Goal: Task Accomplishment & Management: Complete application form

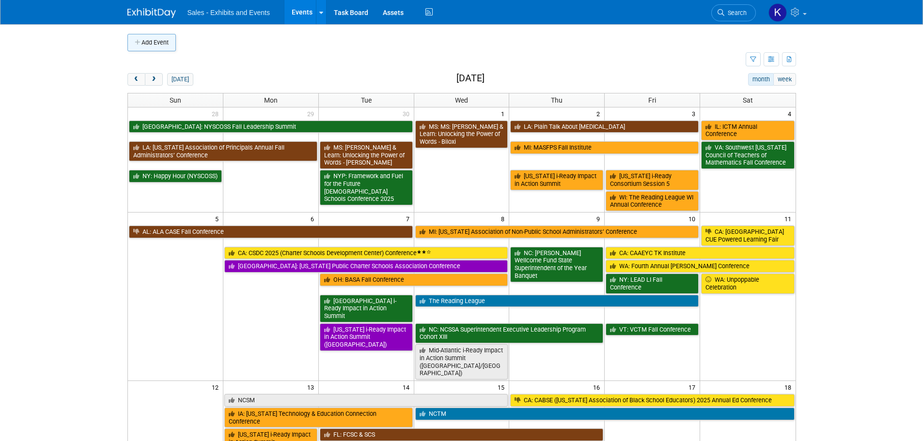
click at [157, 47] on button "Add Event" at bounding box center [151, 42] width 48 height 17
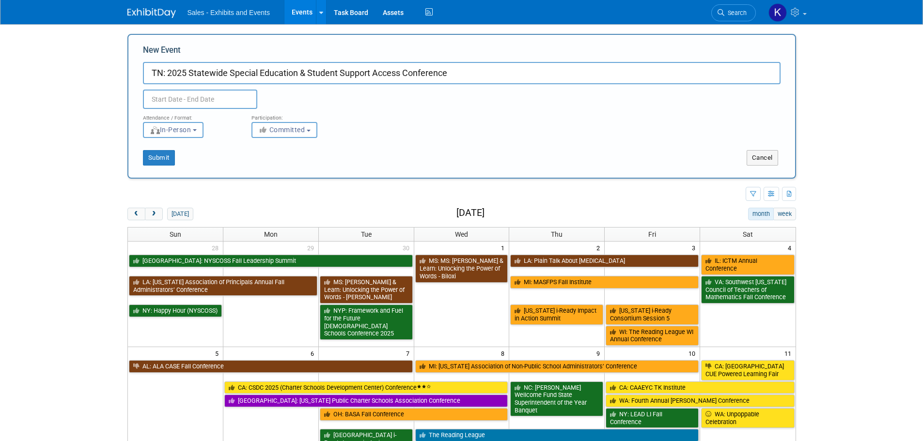
type input "TN: 2025 Statewide Special Education & Student Support Access Conference"
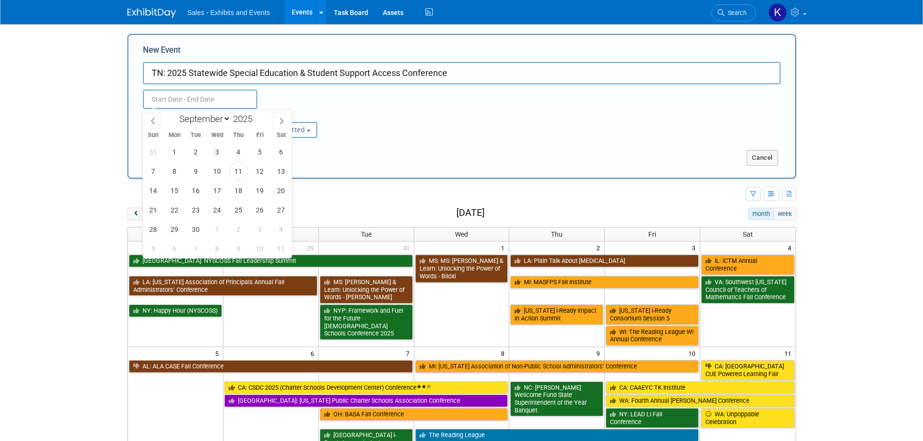
click at [177, 101] on input "text" at bounding box center [200, 99] width 114 height 19
click at [209, 95] on input "text" at bounding box center [200, 99] width 114 height 19
click at [225, 118] on select "January February March April May June July August September October November De…" at bounding box center [203, 119] width 56 height 12
select select "9"
click at [175, 113] on select "January February March April May June July August September October November De…" at bounding box center [203, 119] width 56 height 12
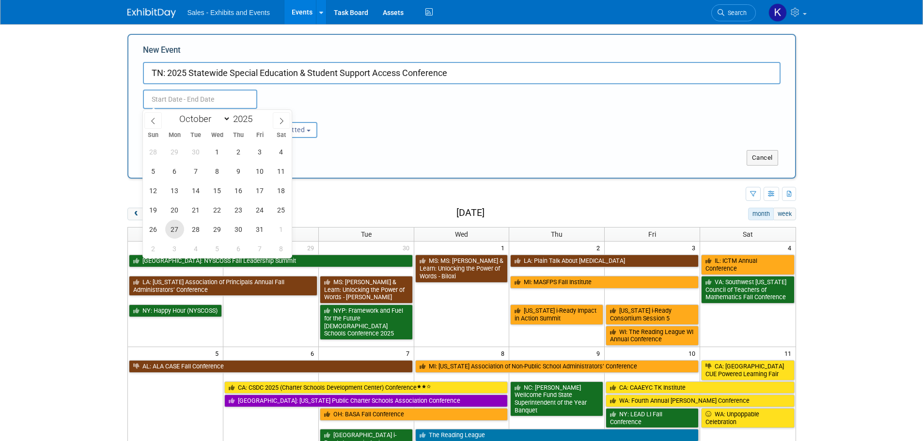
click at [172, 230] on span "27" at bounding box center [174, 229] width 19 height 19
click at [227, 234] on div "28 29 30 1 2 3 4 5 6 7 8 9 10 11 12 13 14 15 16 17 18 19 20 21 22 23 24 25 26 2…" at bounding box center [217, 200] width 149 height 116
click at [223, 233] on span "29" at bounding box center [217, 229] width 19 height 19
type input "[DATE] to [DATE]"
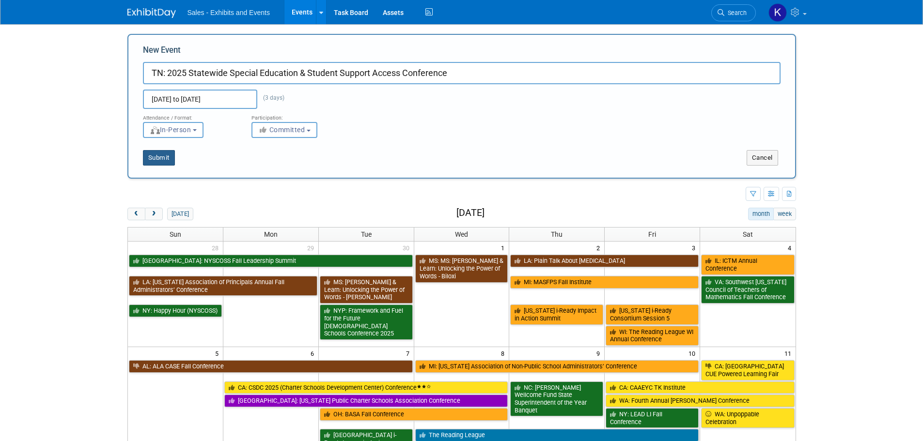
click at [165, 160] on button "Submit" at bounding box center [159, 158] width 32 height 16
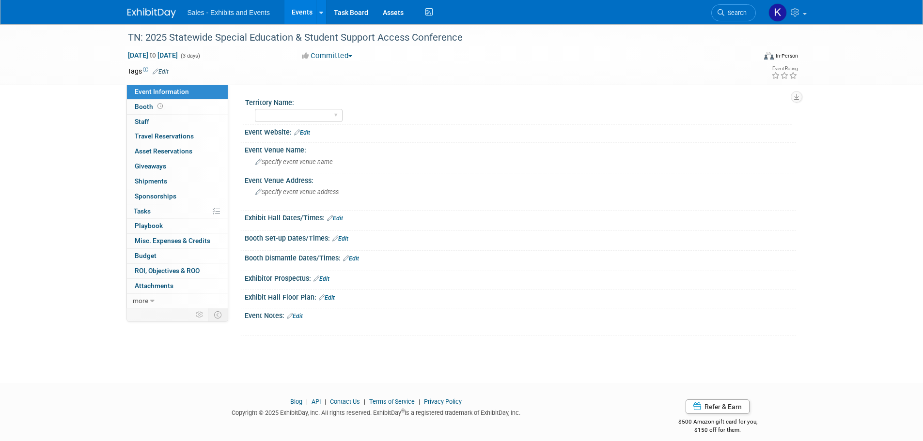
click at [167, 73] on link "Edit" at bounding box center [161, 71] width 16 height 7
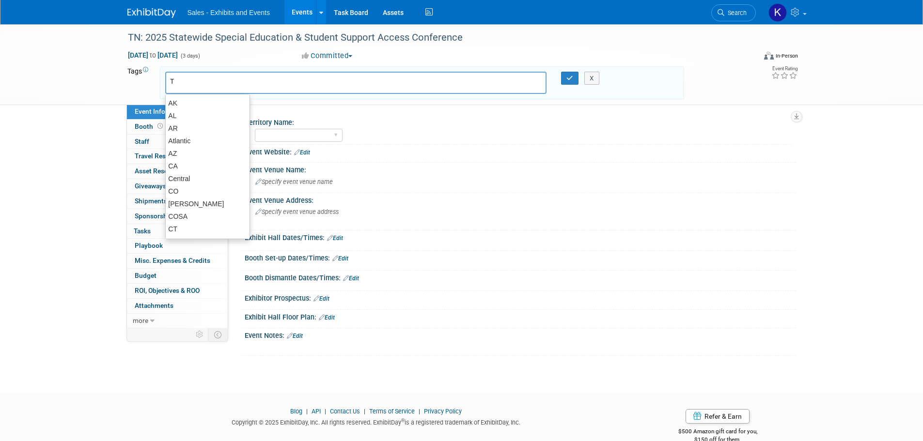
type input "TN"
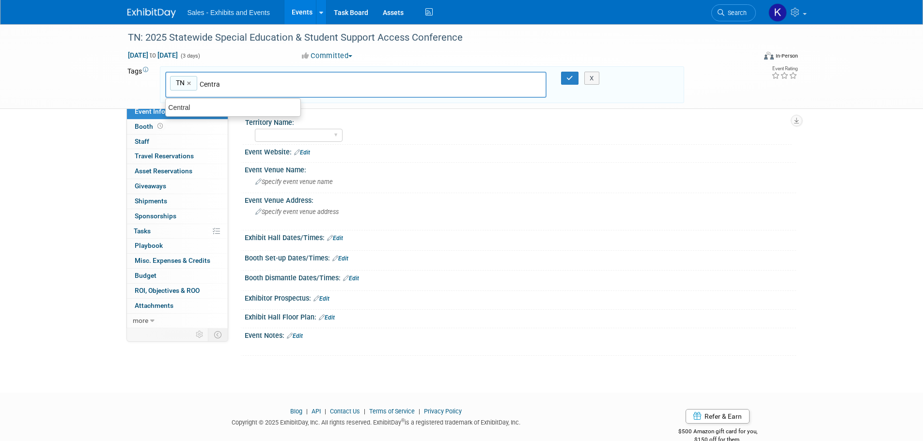
type input "Central"
type input "TN, Central"
click at [573, 78] on button "button" at bounding box center [569, 79] width 17 height 14
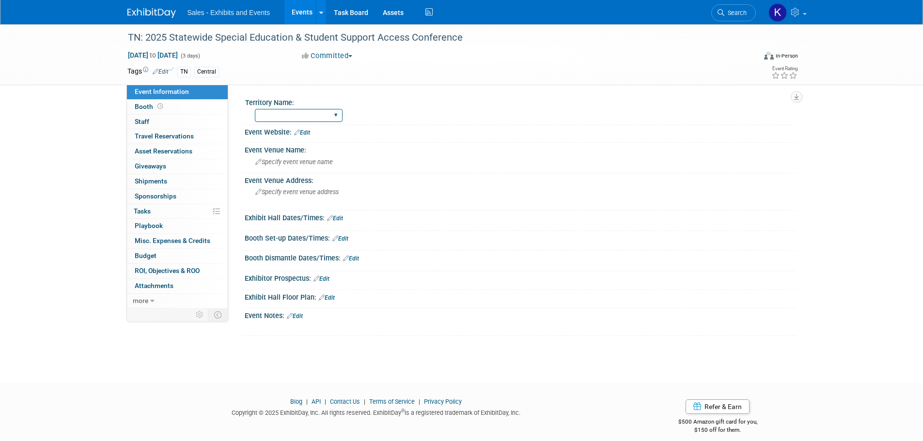
click at [334, 114] on select "Atlantic Southeast Central Southwest Pacific Mountain National Strategic Partne…" at bounding box center [299, 115] width 88 height 13
select select "Central"
click at [255, 109] on select "Atlantic Southeast Central Southwest Pacific Mountain National Strategic Partne…" at bounding box center [299, 115] width 88 height 13
click at [309, 133] on link "Edit" at bounding box center [302, 132] width 16 height 7
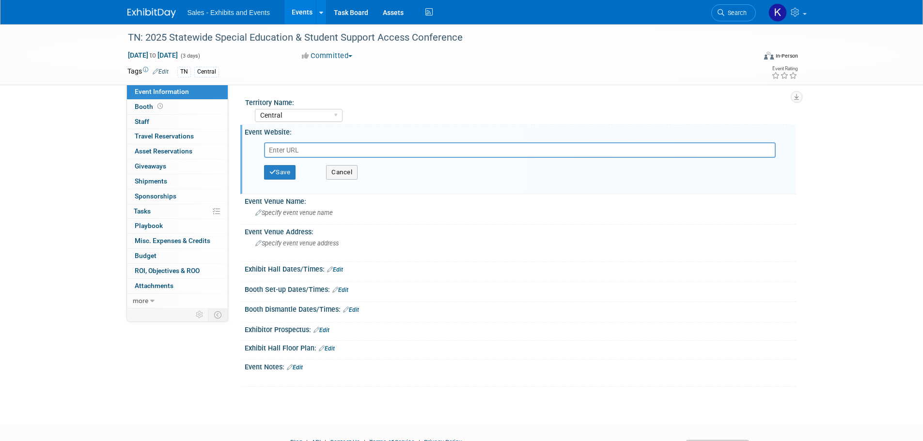
click at [320, 154] on input "text" at bounding box center [520, 150] width 512 height 16
type input "https://web.cvent.com/event/e4b29d34-9a34-40a5-a7ec-7de62b12a762/summary"
click at [279, 177] on button "Save" at bounding box center [280, 172] width 32 height 15
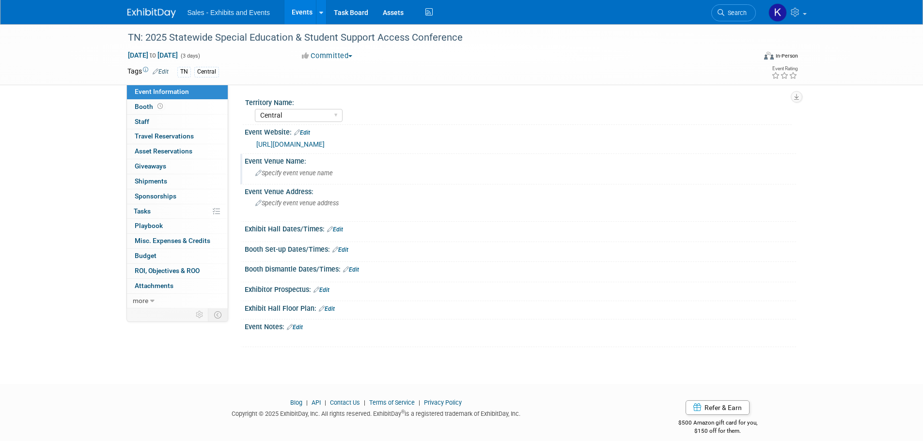
click at [277, 178] on div "Specify event venue name" at bounding box center [520, 173] width 537 height 15
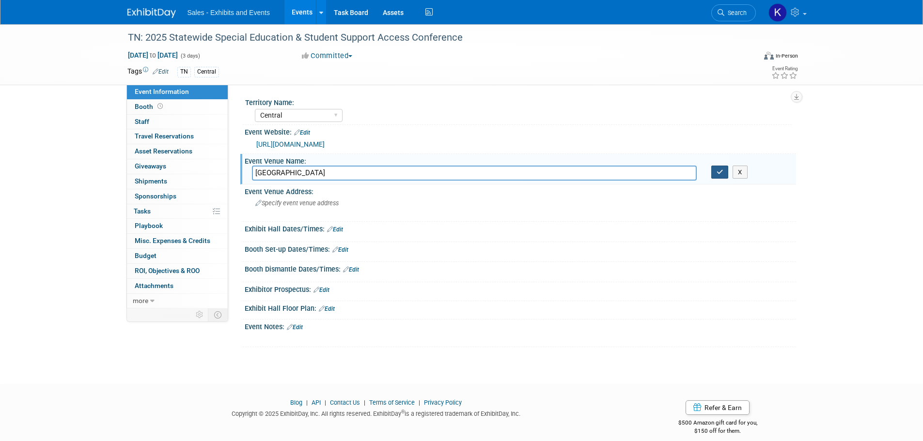
type input "Chattanooga Convention Center"
click at [718, 170] on icon "button" at bounding box center [720, 172] width 7 height 6
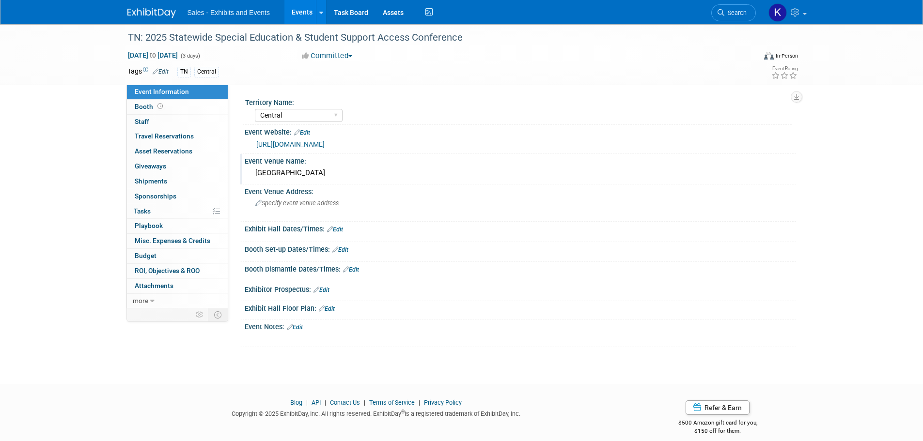
click at [343, 228] on link "Edit" at bounding box center [335, 229] width 16 height 7
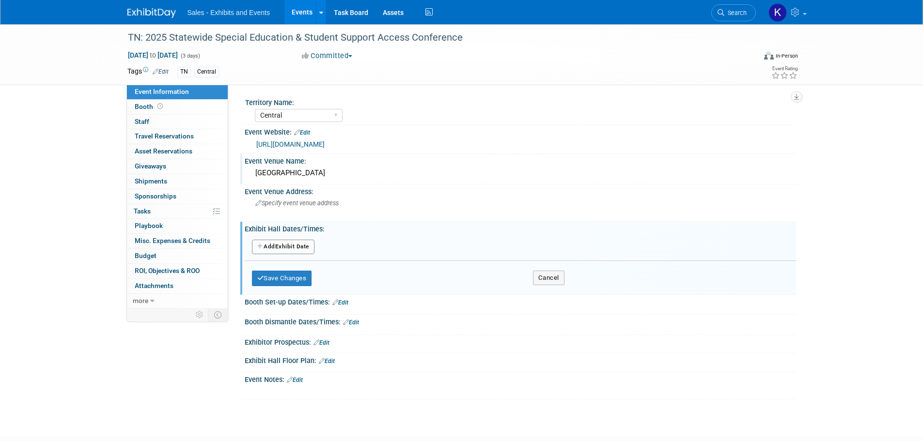
click at [307, 241] on button "Add Another Exhibit Date" at bounding box center [283, 247] width 62 height 15
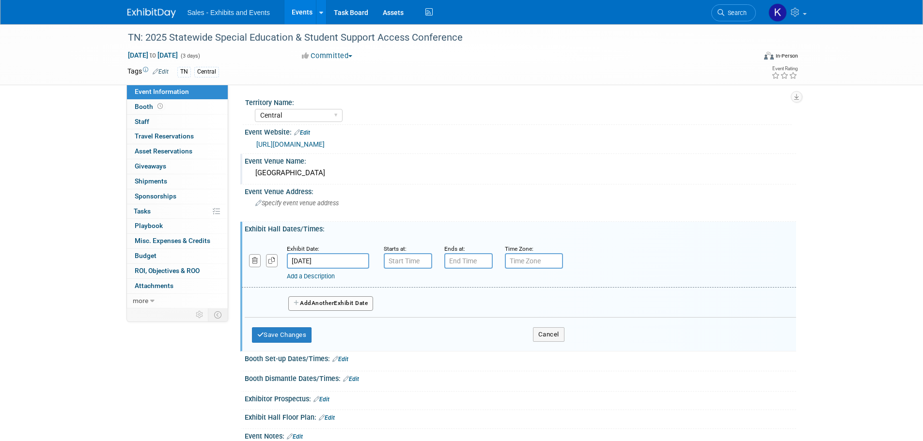
click at [334, 254] on input "[DATE]" at bounding box center [328, 261] width 82 height 16
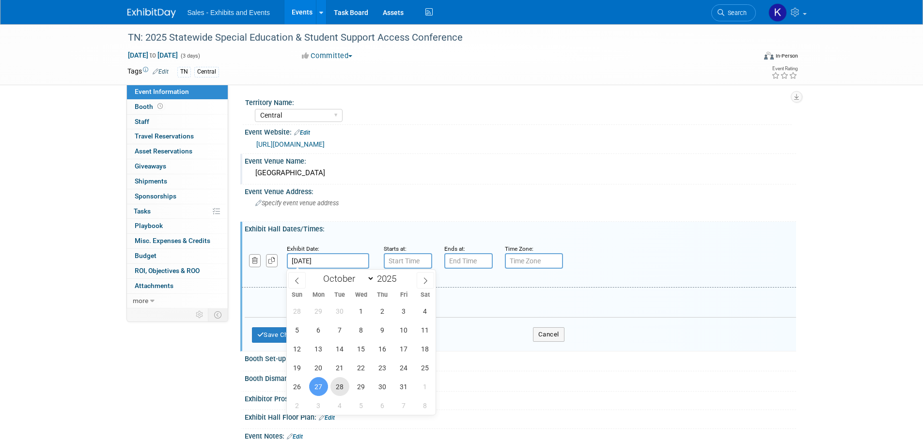
click at [345, 390] on span "28" at bounding box center [339, 386] width 19 height 19
type input "Oct 28, 2025"
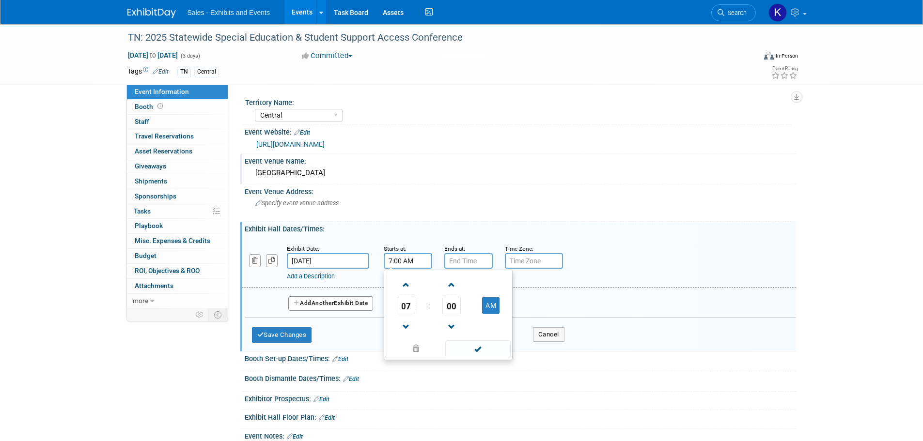
click at [406, 263] on input "7:00 AM" at bounding box center [408, 261] width 48 height 16
drag, startPoint x: 450, startPoint y: 305, endPoint x: 460, endPoint y: 314, distance: 13.4
click at [451, 307] on span "00" at bounding box center [451, 305] width 18 height 17
drag, startPoint x: 465, startPoint y: 313, endPoint x: 486, endPoint y: 320, distance: 22.5
click at [466, 313] on td "30" at bounding box center [463, 311] width 31 height 26
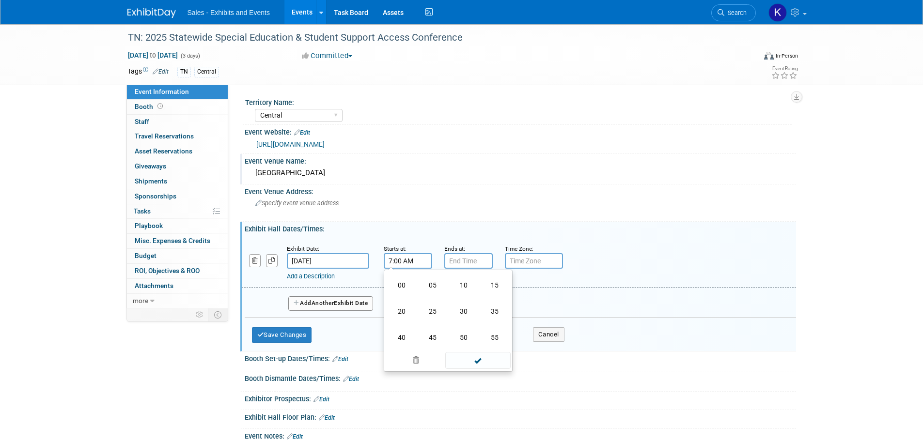
type input "7:30 AM"
click at [472, 259] on input "7:00 PM" at bounding box center [468, 261] width 48 height 16
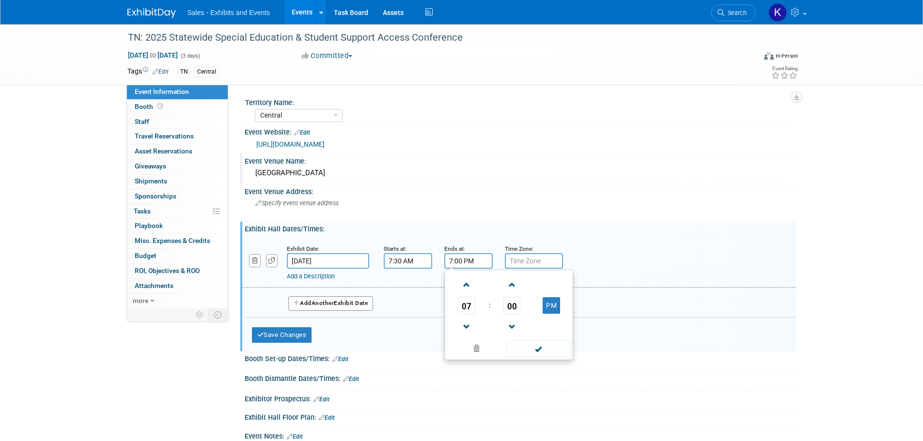
click at [476, 267] on input "7:00 PM" at bounding box center [468, 261] width 48 height 16
click at [471, 319] on span at bounding box center [466, 327] width 17 height 17
type input "4:00 PM"
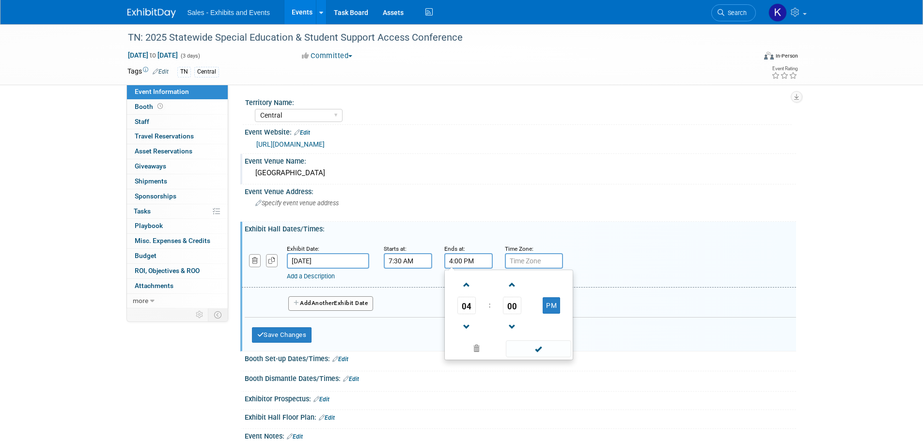
click at [537, 350] on span at bounding box center [538, 349] width 65 height 17
click at [361, 304] on button "Add Another Exhibit Date" at bounding box center [330, 304] width 85 height 15
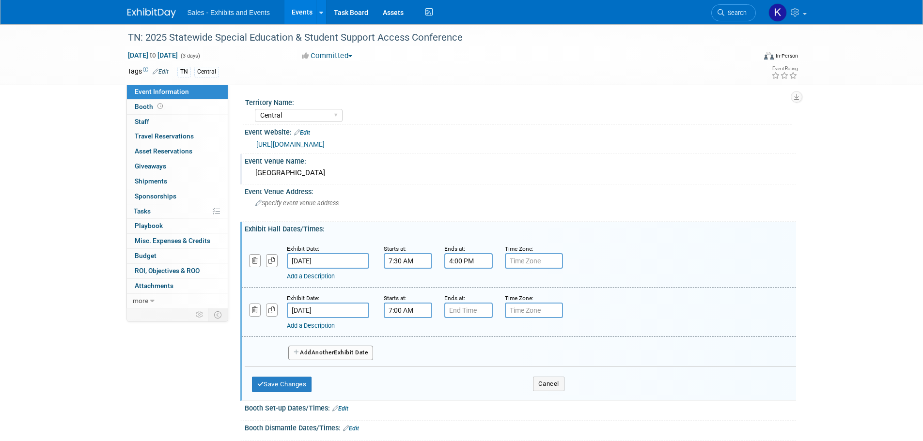
click at [414, 311] on input "7:00 AM" at bounding box center [408, 311] width 48 height 16
click at [455, 357] on span "00" at bounding box center [451, 354] width 18 height 17
click at [459, 366] on td "30" at bounding box center [463, 361] width 31 height 26
type input "7:30 AM"
click at [470, 307] on input "7:00 PM" at bounding box center [468, 311] width 48 height 16
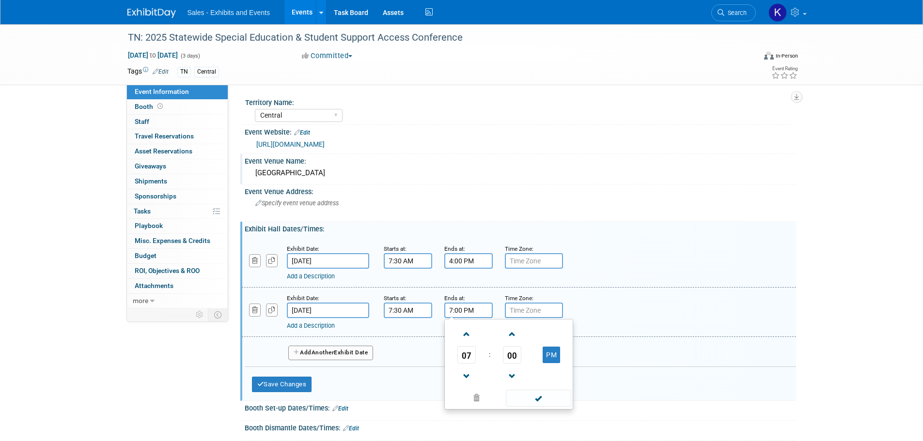
click at [482, 330] on td at bounding box center [467, 334] width 40 height 25
click at [470, 373] on span at bounding box center [466, 376] width 17 height 17
click at [507, 357] on span "00" at bounding box center [512, 354] width 18 height 17
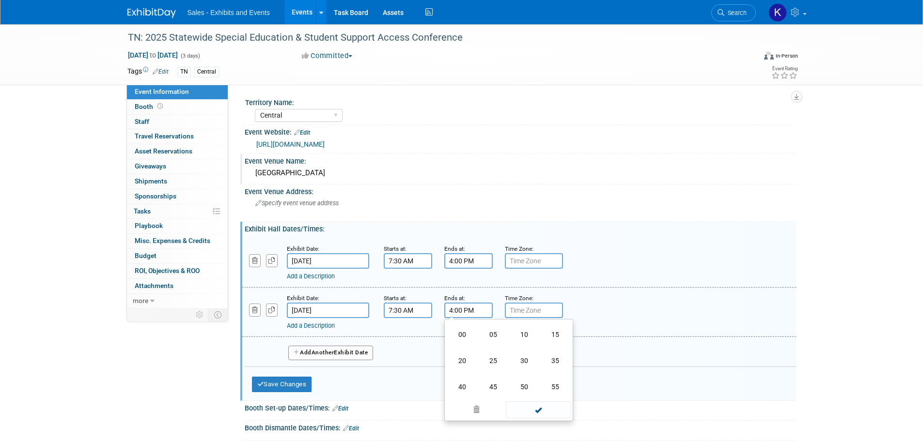
click at [525, 361] on td "30" at bounding box center [524, 361] width 31 height 26
type input "4:30 PM"
click at [541, 398] on span at bounding box center [538, 398] width 65 height 17
click at [472, 265] on input "4:00 PM" at bounding box center [468, 261] width 48 height 16
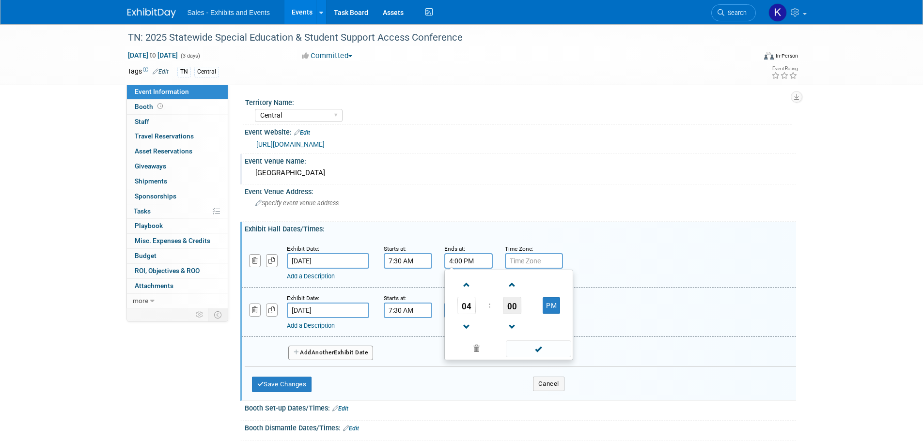
click at [508, 309] on span "00" at bounding box center [512, 305] width 18 height 17
drag, startPoint x: 524, startPoint y: 313, endPoint x: 529, endPoint y: 320, distance: 7.7
click at [525, 316] on td "30" at bounding box center [524, 311] width 31 height 26
type input "4:30 PM"
click at [538, 348] on span at bounding box center [538, 349] width 65 height 17
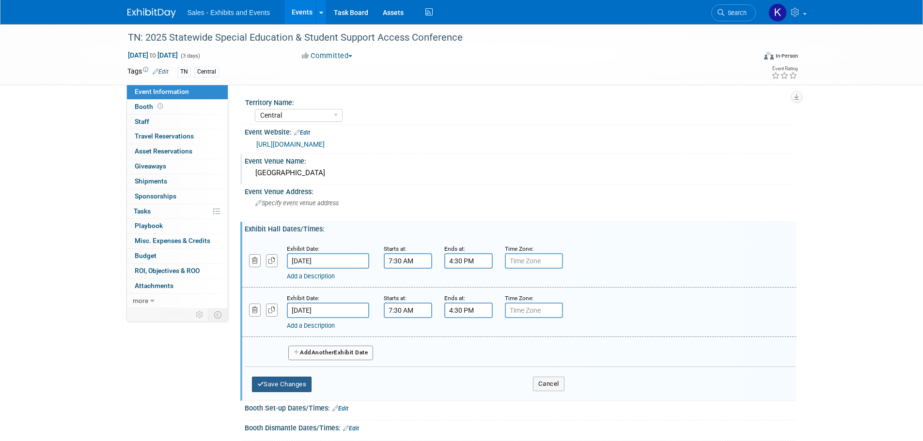
click at [301, 387] on button "Save Changes" at bounding box center [282, 385] width 60 height 16
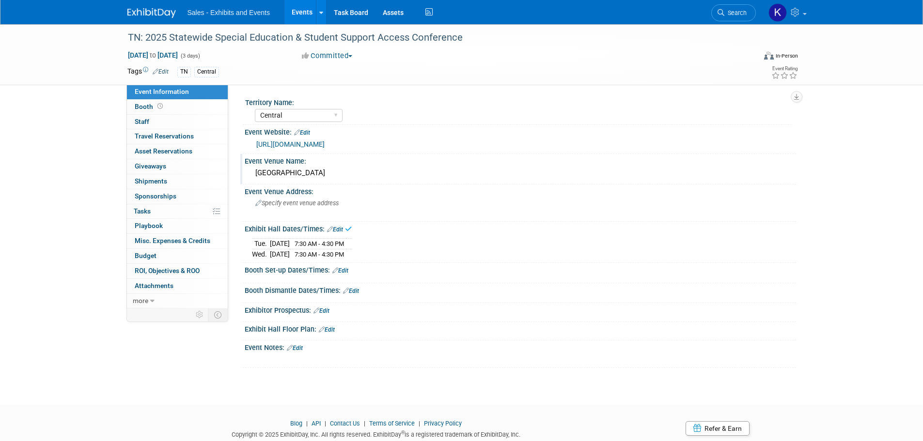
click at [350, 272] on div "Booth Set-up Dates/Times: Edit" at bounding box center [520, 269] width 551 height 13
click at [345, 269] on link "Edit" at bounding box center [340, 270] width 16 height 7
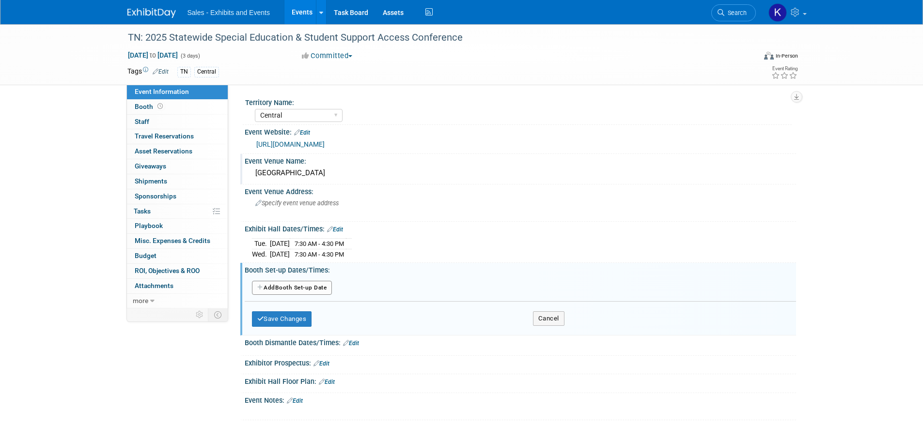
click at [319, 283] on button "Add Another Booth Set-up Date" at bounding box center [292, 288] width 80 height 15
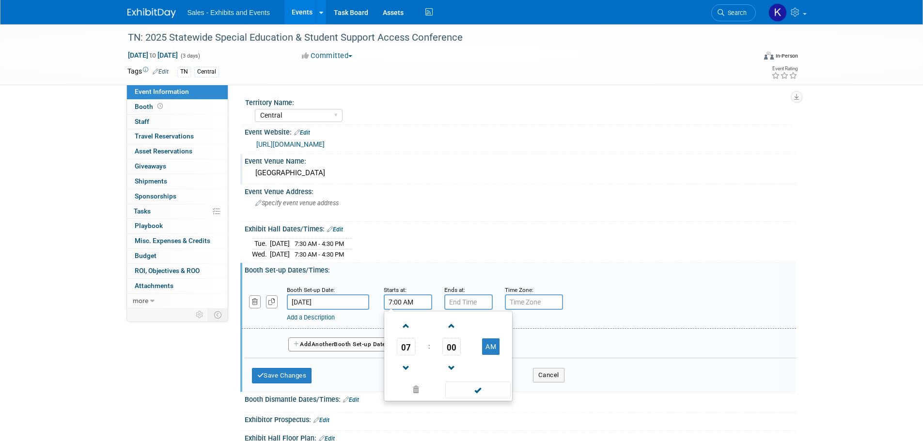
drag, startPoint x: 394, startPoint y: 300, endPoint x: 401, endPoint y: 304, distance: 7.6
click at [394, 301] on input "7:00 AM" at bounding box center [408, 303] width 48 height 16
click at [409, 361] on span at bounding box center [406, 368] width 17 height 17
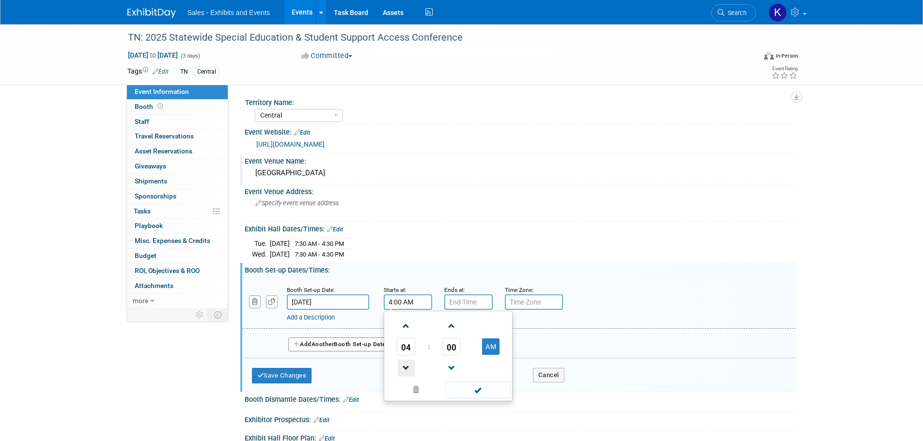
click at [409, 361] on span at bounding box center [406, 368] width 17 height 17
click at [487, 349] on button "AM" at bounding box center [490, 347] width 17 height 16
type input "2:00 PM"
click at [460, 302] on input "7:00 PM" at bounding box center [468, 303] width 48 height 16
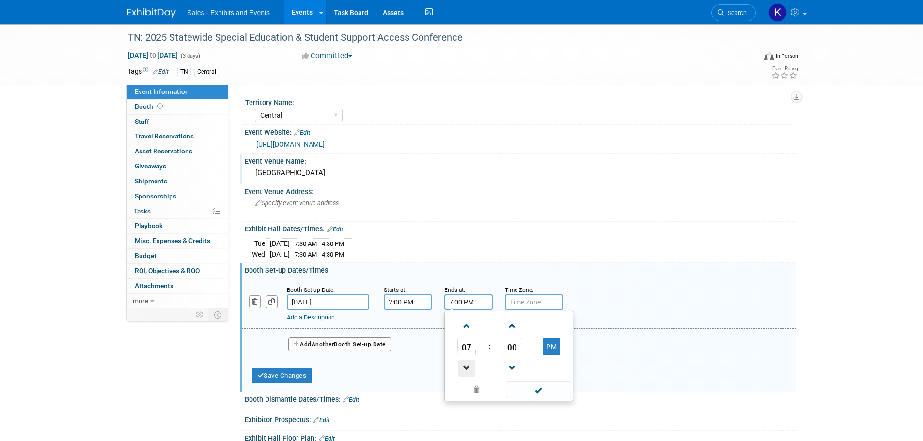
click at [467, 368] on span at bounding box center [466, 368] width 17 height 17
click at [467, 369] on span at bounding box center [466, 368] width 17 height 17
type input "4:00 PM"
click at [536, 390] on span at bounding box center [538, 390] width 65 height 17
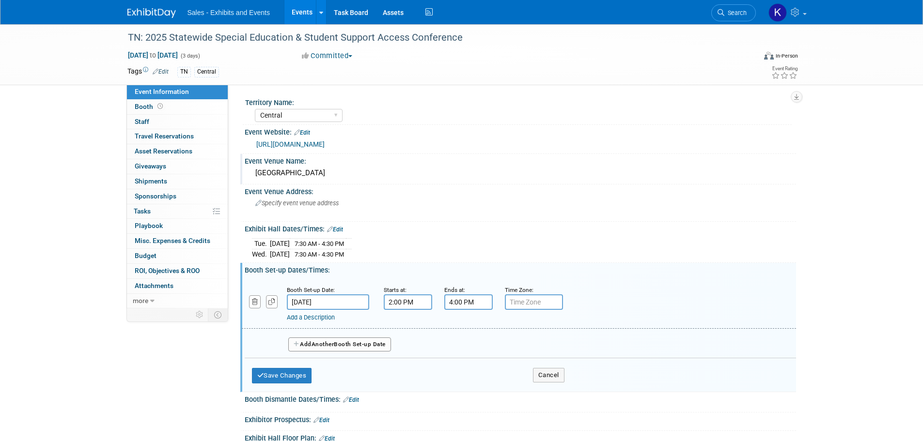
click at [340, 339] on button "Add Another Booth Set-up Date" at bounding box center [339, 345] width 103 height 15
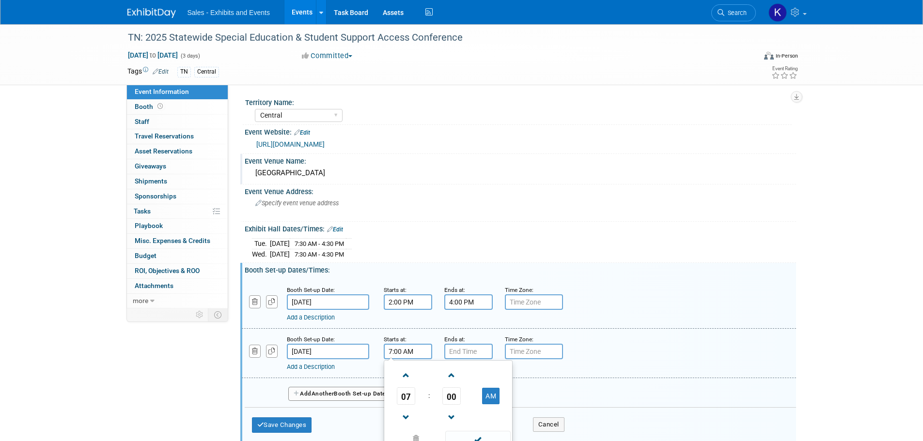
click at [395, 348] on input "7:00 AM" at bounding box center [408, 352] width 48 height 16
click at [406, 418] on span at bounding box center [406, 417] width 17 height 17
click at [455, 398] on span "00" at bounding box center [451, 396] width 18 height 17
click at [460, 398] on td "30" at bounding box center [463, 402] width 31 height 26
type input "6:30 AM"
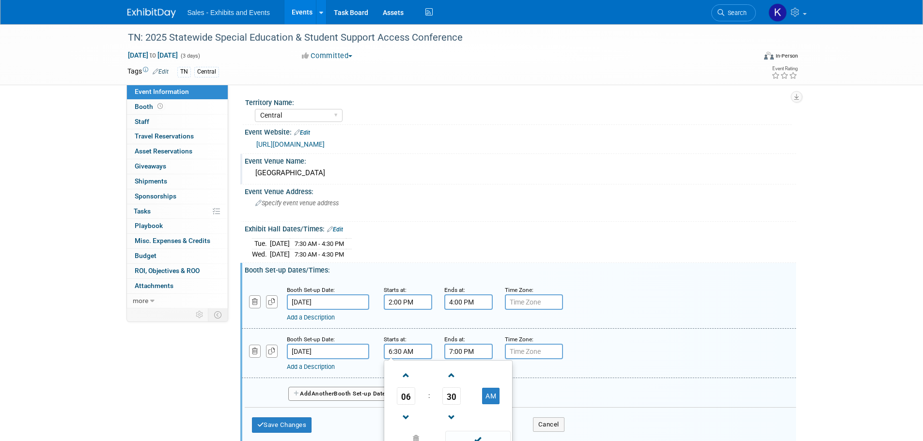
click at [465, 350] on input "7:00 PM" at bounding box center [468, 352] width 48 height 16
click at [509, 396] on span "00" at bounding box center [512, 396] width 18 height 17
click at [522, 400] on td "30" at bounding box center [524, 402] width 31 height 26
click at [561, 396] on td "PM" at bounding box center [551, 396] width 38 height 17
click at [553, 398] on button "PM" at bounding box center [551, 396] width 17 height 16
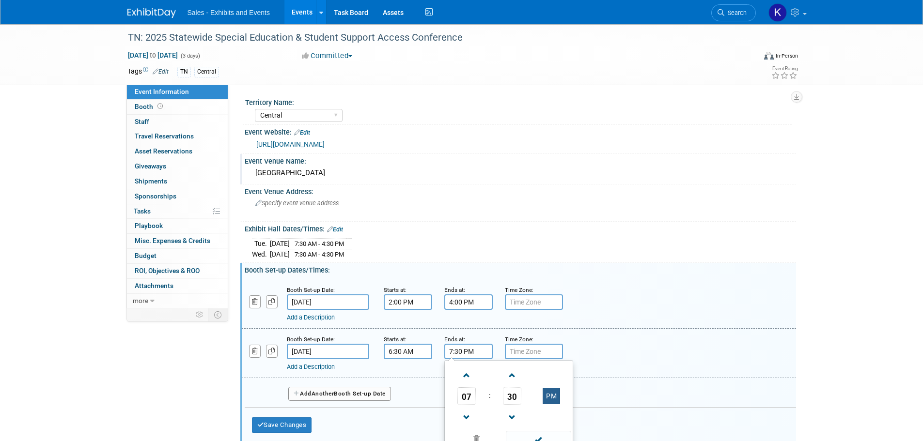
type input "7:30 AM"
click at [539, 436] on span at bounding box center [538, 439] width 65 height 17
click at [303, 426] on button "Save Changes" at bounding box center [282, 426] width 60 height 16
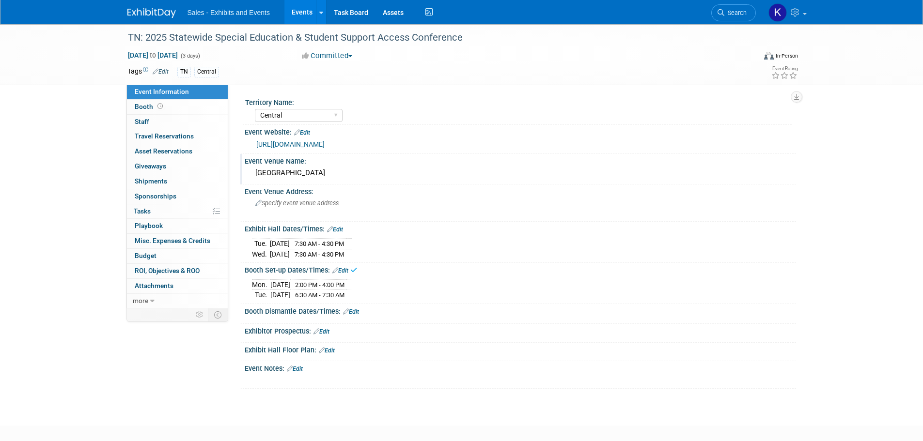
click at [355, 309] on link "Edit" at bounding box center [351, 312] width 16 height 7
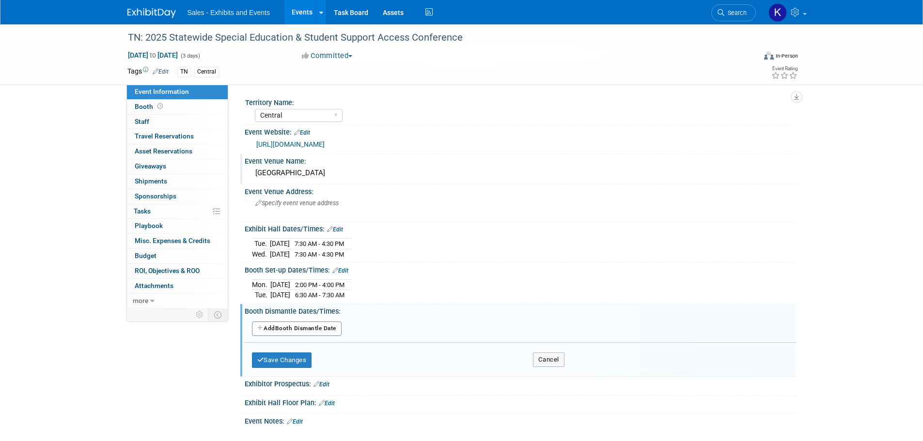
click at [335, 328] on button "Add Another Booth Dismantle Date" at bounding box center [297, 329] width 90 height 15
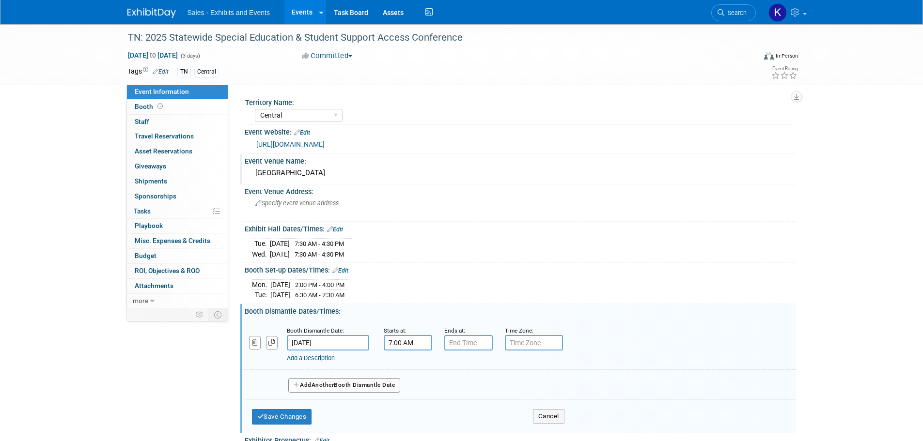
click at [393, 340] on input "7:00 AM" at bounding box center [408, 343] width 48 height 16
click at [410, 408] on span at bounding box center [406, 409] width 17 height 17
click at [453, 388] on span "00" at bounding box center [451, 387] width 18 height 17
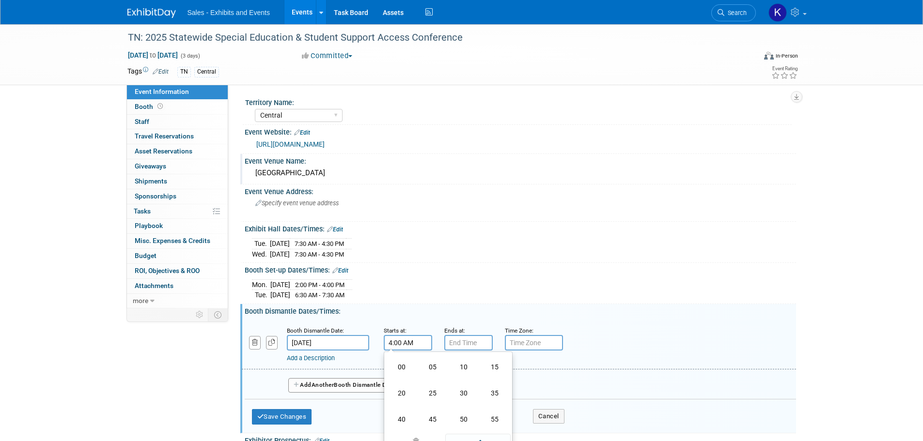
click at [461, 390] on td "30" at bounding box center [463, 393] width 31 height 26
click at [491, 386] on button "AM" at bounding box center [490, 387] width 17 height 16
type input "4:30 PM"
click at [480, 431] on span at bounding box center [477, 430] width 65 height 17
drag, startPoint x: 294, startPoint y: 412, endPoint x: 300, endPoint y: 412, distance: 6.3
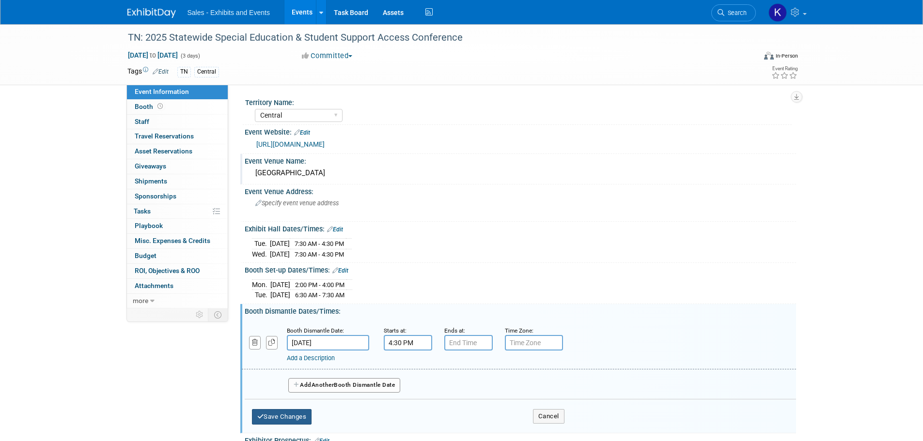
click at [296, 412] on button "Save Changes" at bounding box center [282, 417] width 60 height 16
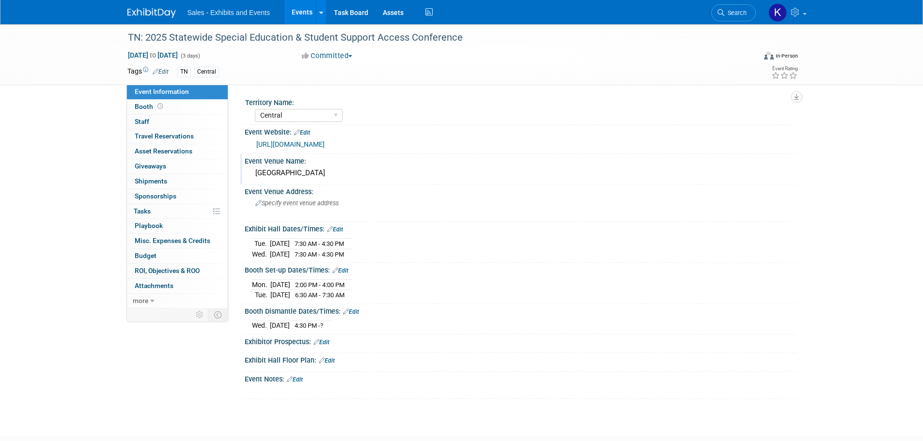
click at [327, 343] on link "Edit" at bounding box center [321, 342] width 16 height 7
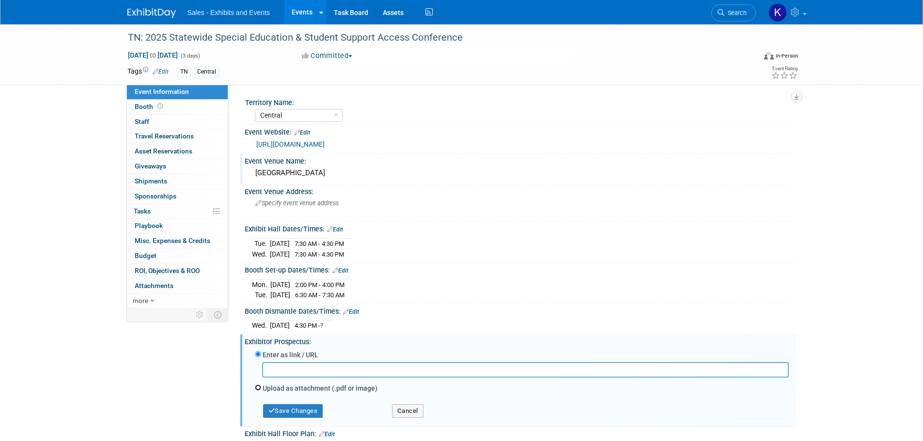
drag, startPoint x: 260, startPoint y: 386, endPoint x: 279, endPoint y: 391, distance: 20.2
click at [260, 387] on input "Upload as attachment (.pdf or image)" at bounding box center [258, 388] width 6 height 6
radio input "true"
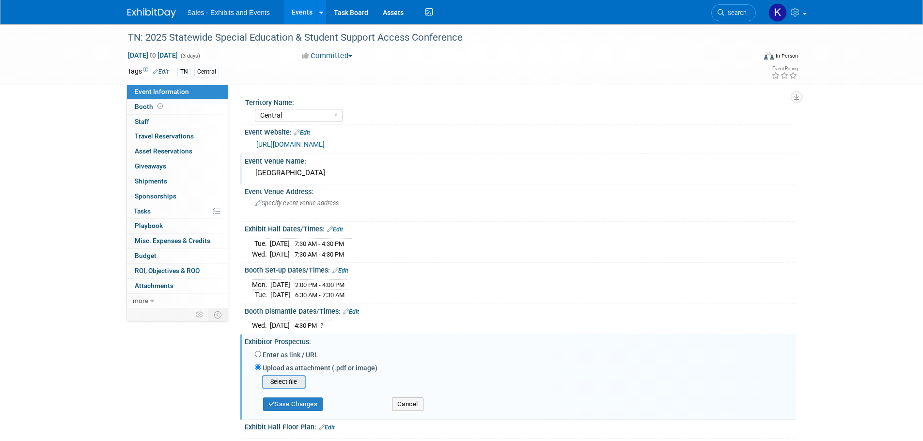
click at [286, 382] on input "file" at bounding box center [246, 382] width 115 height 12
click at [312, 403] on button "Save Changes" at bounding box center [293, 402] width 60 height 14
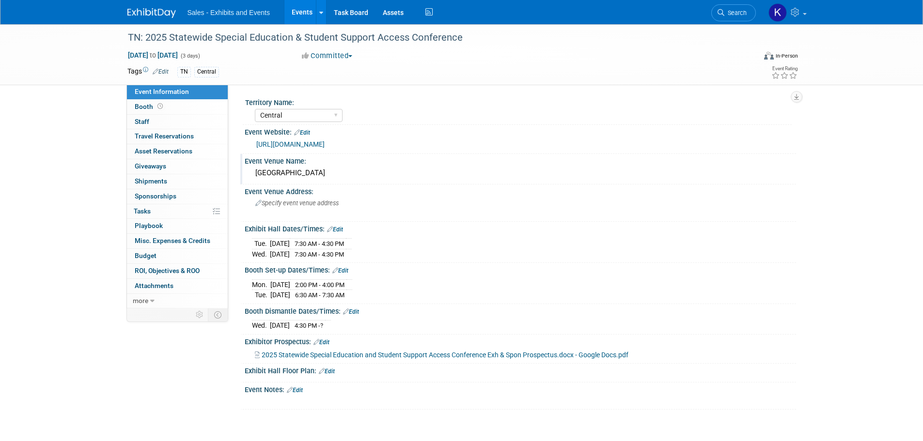
click at [297, 389] on link "Edit" at bounding box center [295, 390] width 16 height 7
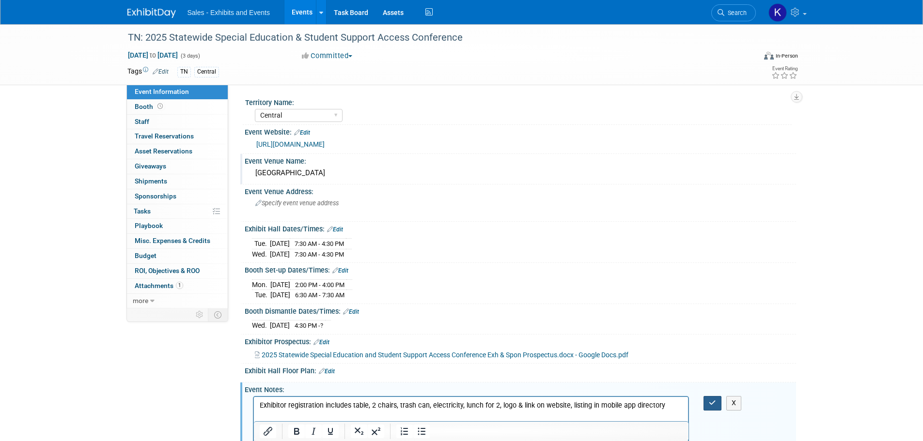
click at [705, 403] on button "button" at bounding box center [712, 403] width 18 height 14
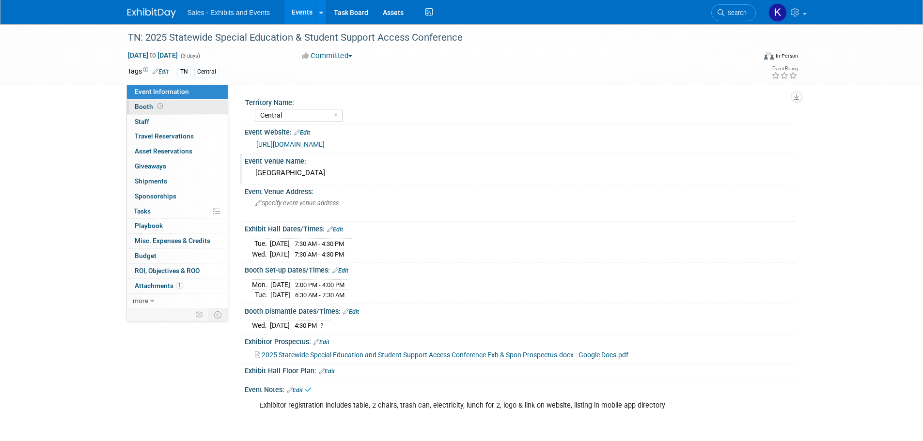
click at [151, 101] on link "Booth" at bounding box center [177, 107] width 101 height 15
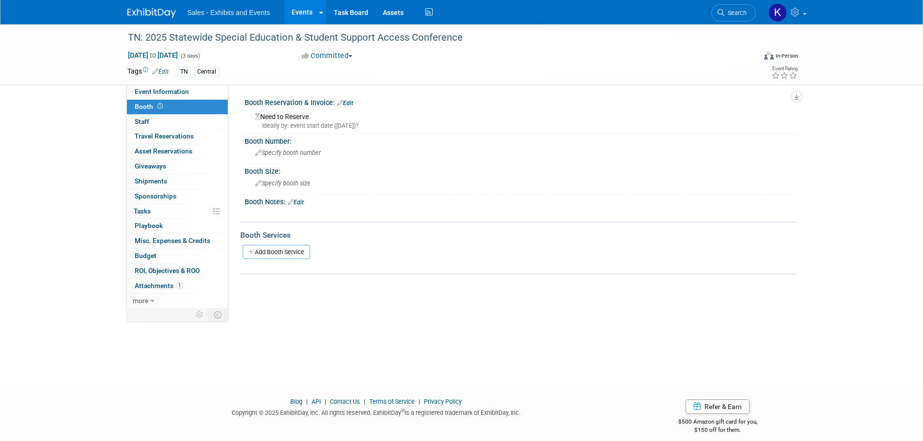
click at [352, 98] on div "Booth Reservation & Invoice: Edit" at bounding box center [520, 101] width 551 height 13
click at [352, 103] on link "Edit" at bounding box center [345, 103] width 16 height 7
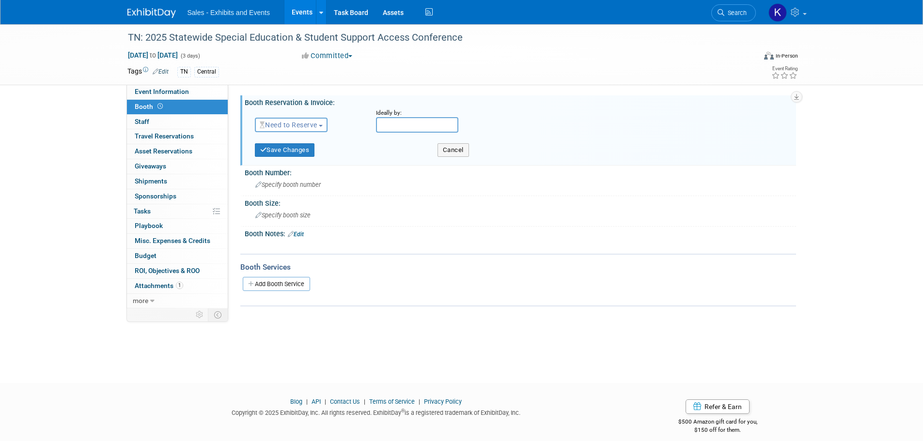
click at [317, 128] on span "Need to Reserve" at bounding box center [289, 125] width 58 height 8
click at [307, 155] on link "Reserved" at bounding box center [307, 155] width 104 height 14
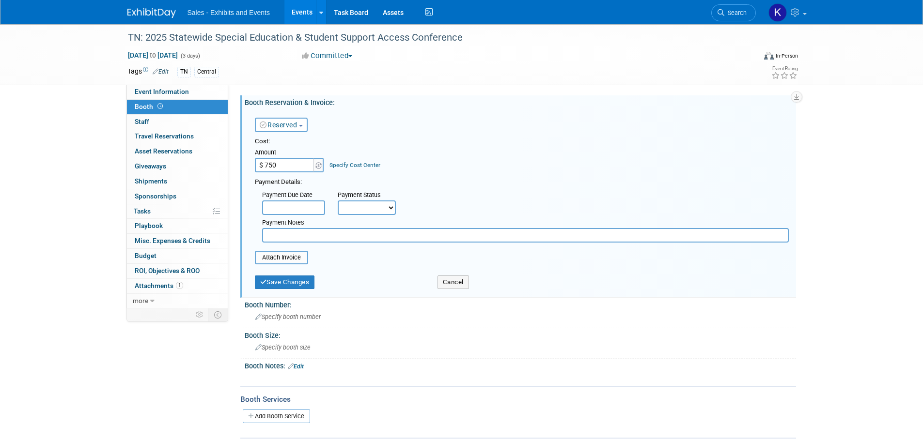
type input "$ 750.00"
click at [312, 234] on input "text" at bounding box center [525, 235] width 527 height 15
type input "Still need to pay"
click at [303, 284] on button "Save Changes" at bounding box center [285, 283] width 60 height 14
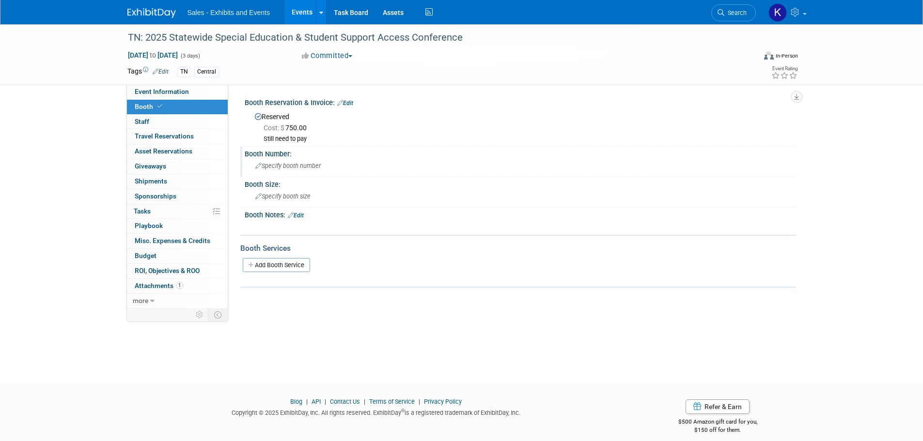
click at [295, 168] on span "Specify booth number" at bounding box center [287, 165] width 65 height 7
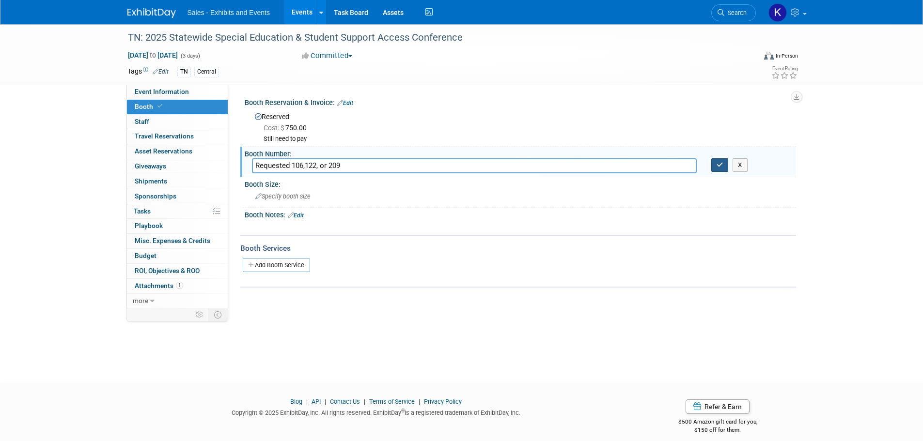
type input "Requested 106,122, or 209"
drag, startPoint x: 720, startPoint y: 163, endPoint x: 687, endPoint y: 178, distance: 36.9
click at [720, 164] on icon "button" at bounding box center [720, 165] width 7 height 6
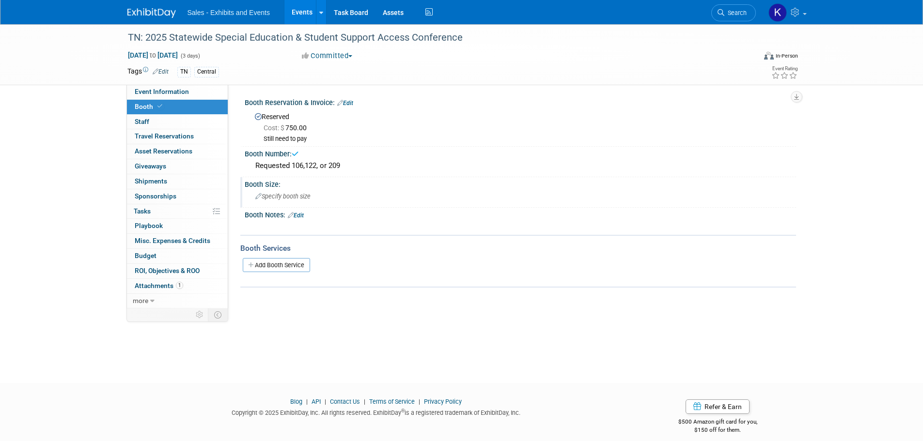
click at [308, 198] on span "Specify booth size" at bounding box center [282, 196] width 55 height 7
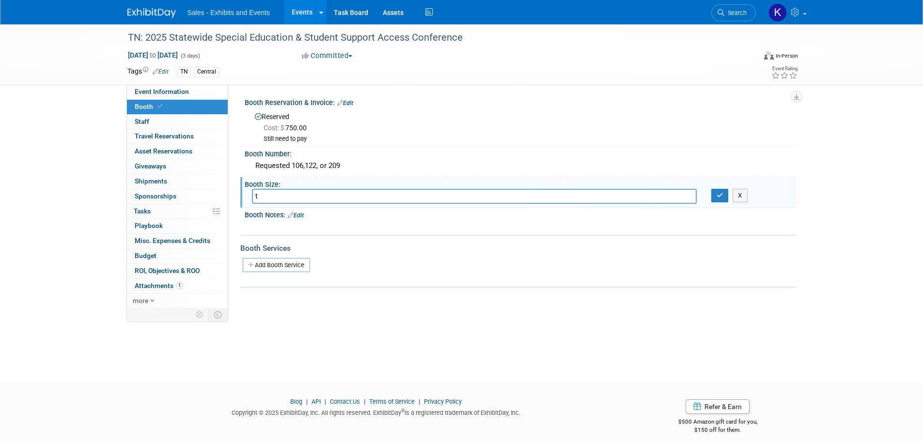
type input "t"
type input "1 table"
drag, startPoint x: 722, startPoint y: 198, endPoint x: 712, endPoint y: 213, distance: 17.7
click at [722, 199] on button "button" at bounding box center [719, 196] width 17 height 14
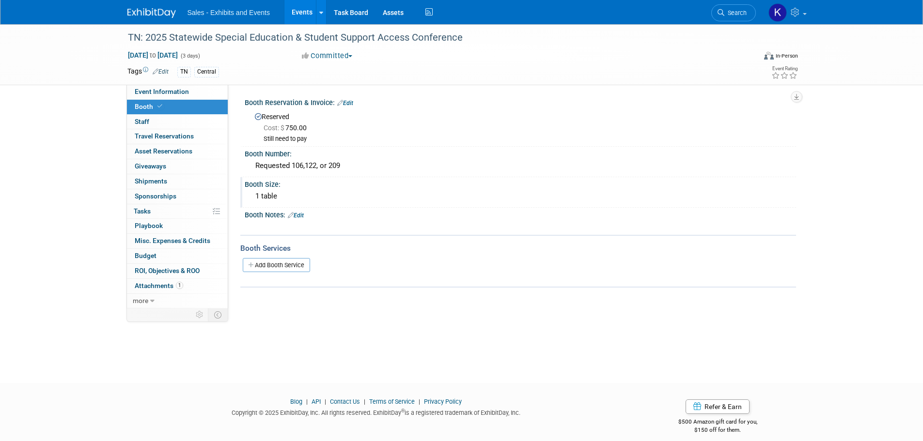
drag, startPoint x: 305, startPoint y: 217, endPoint x: 310, endPoint y: 219, distance: 5.2
click at [304, 217] on link "Edit" at bounding box center [296, 215] width 16 height 7
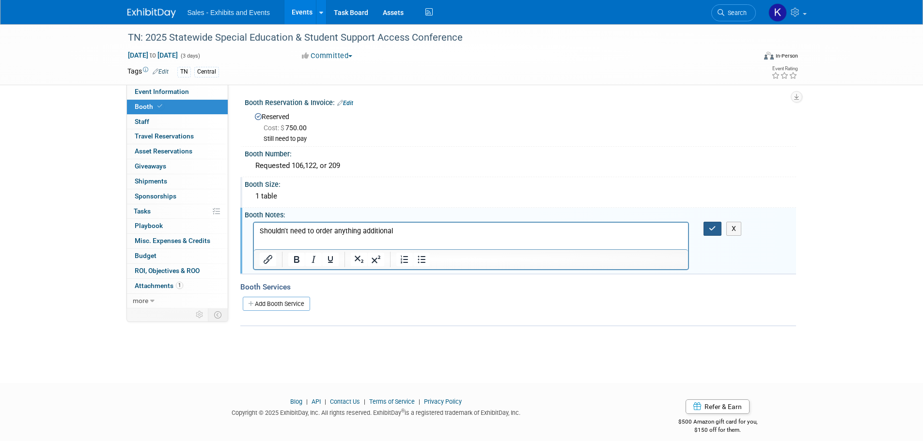
click at [715, 227] on icon "button" at bounding box center [712, 228] width 7 height 7
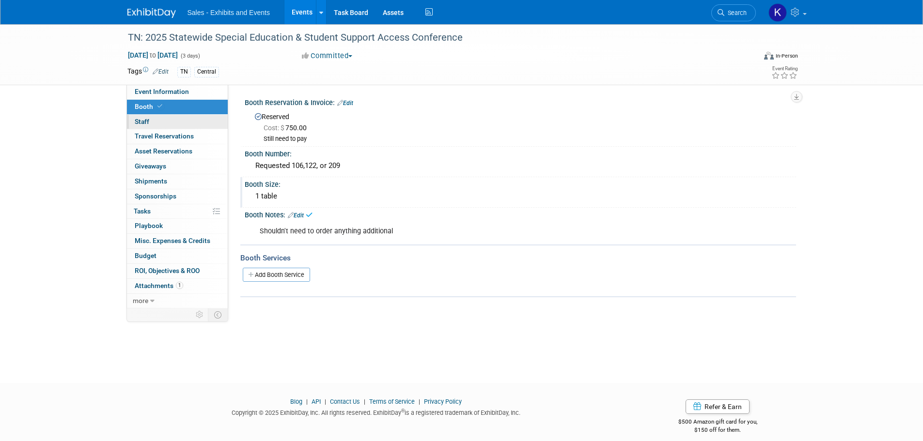
click at [140, 121] on span "Staff 0" at bounding box center [142, 122] width 15 height 8
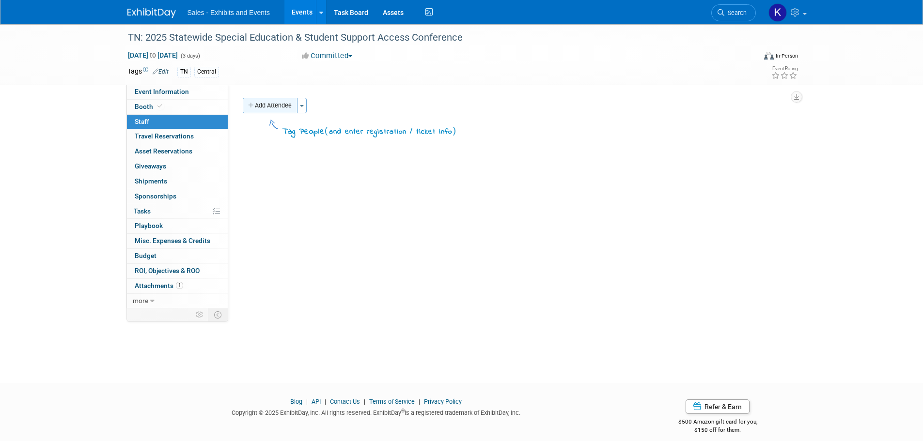
click at [282, 112] on button "Add Attendee" at bounding box center [270, 106] width 55 height 16
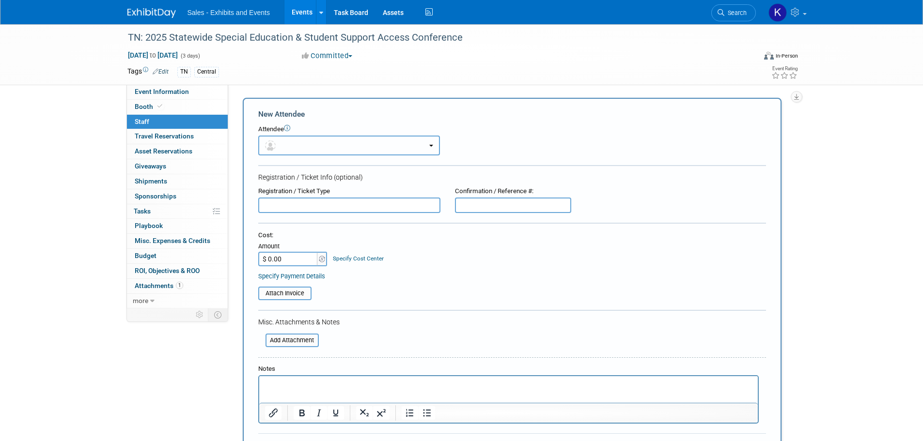
click at [329, 143] on button "button" at bounding box center [349, 146] width 182 height 20
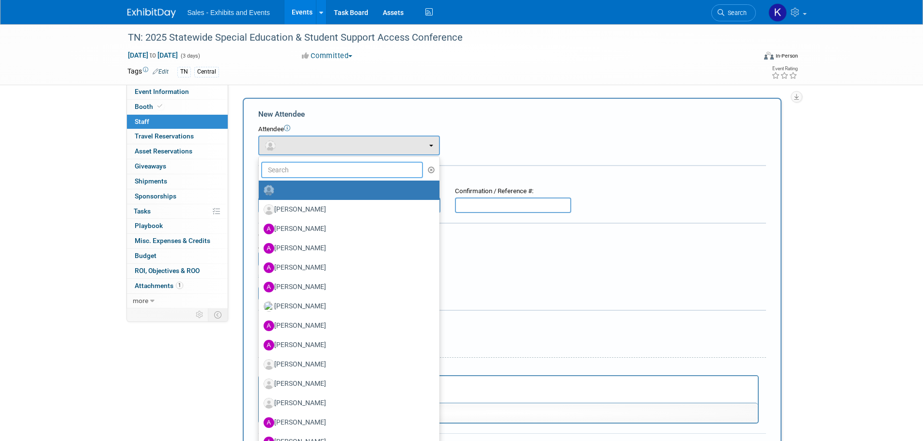
click at [329, 167] on input "text" at bounding box center [342, 170] width 162 height 16
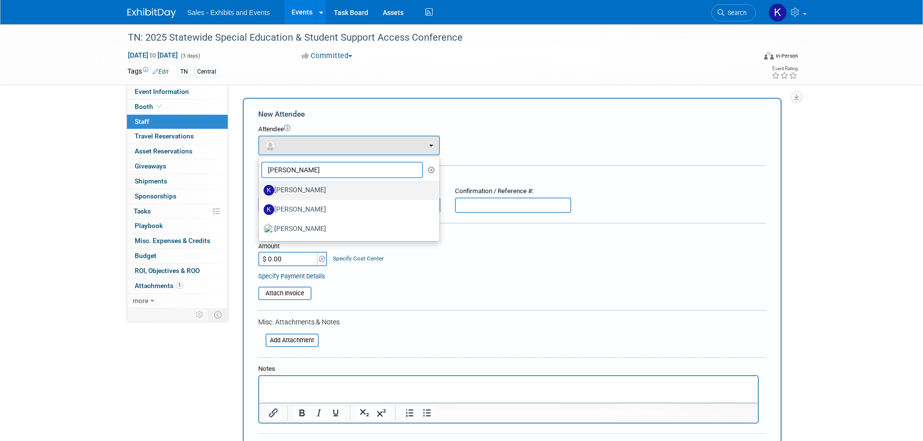
type input "Kristi"
click at [309, 195] on label "Kristi Schalk" at bounding box center [347, 191] width 166 height 16
click at [283, 187] on label "Kristi Schalk" at bounding box center [347, 191] width 166 height 16
click at [260, 187] on input "Kristi Schalk" at bounding box center [257, 189] width 6 height 6
select select "d467f38d-56c1-4595-b477-fab9411f9759"
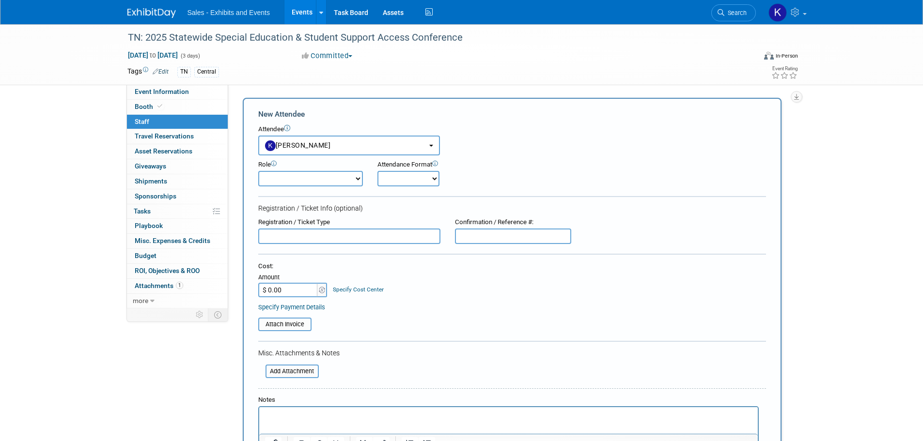
click at [342, 178] on select "Author Demonstrator Host Planner Presenter Product Rep Sales Representative" at bounding box center [310, 179] width 105 height 16
select select "4"
click at [258, 171] on select "Author Demonstrator Host Planner Presenter Product Rep Sales Representative" at bounding box center [310, 179] width 105 height 16
click at [418, 177] on select "Onsite Remote" at bounding box center [408, 179] width 62 height 16
select select "1"
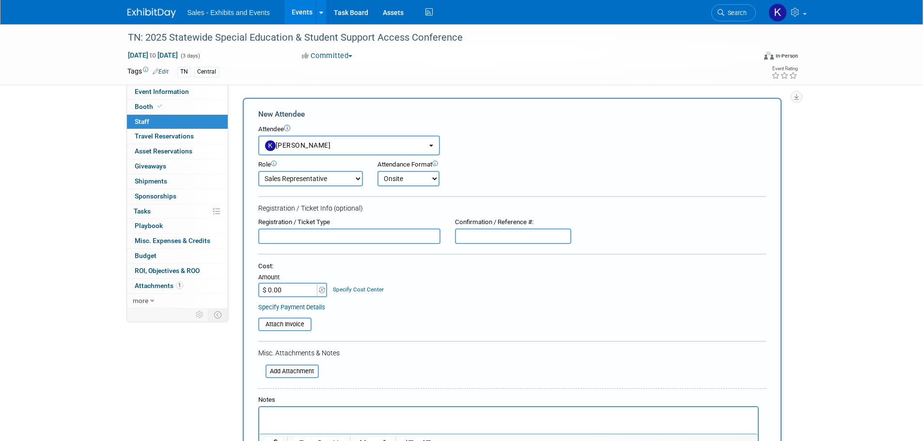
click at [377, 171] on select "Onsite Remote" at bounding box center [408, 179] width 62 height 16
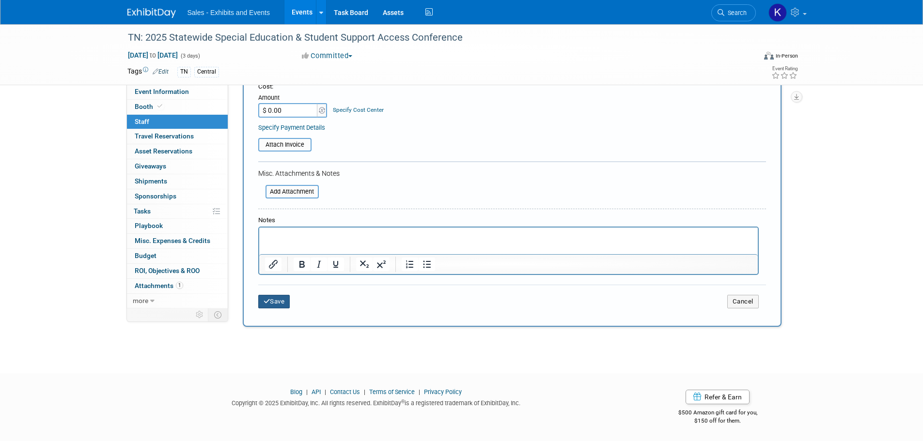
click at [277, 305] on button "Save" at bounding box center [274, 302] width 32 height 14
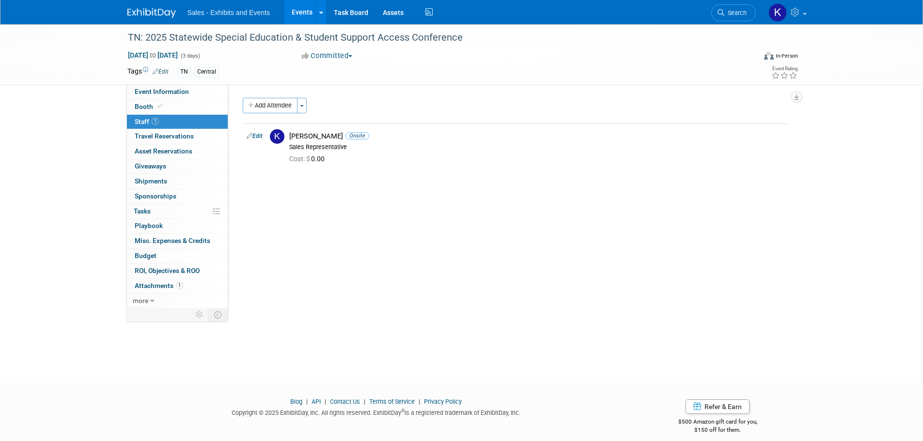
click at [161, 13] on img at bounding box center [151, 13] width 48 height 10
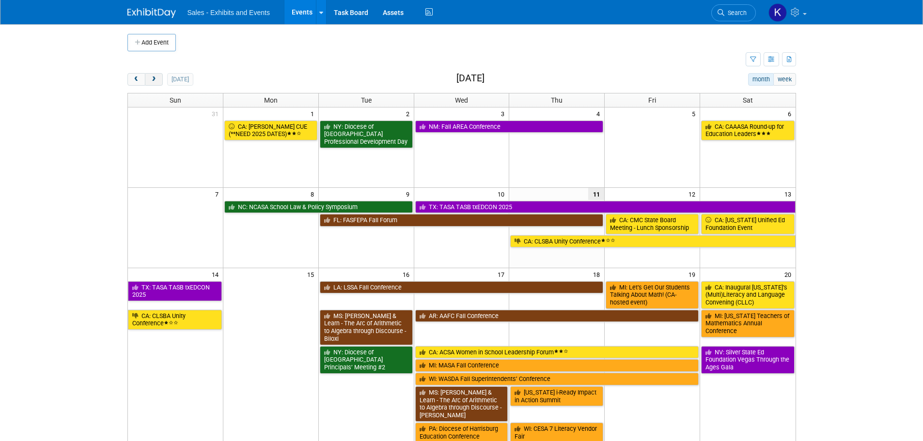
click at [154, 77] on span "next" at bounding box center [153, 80] width 7 height 6
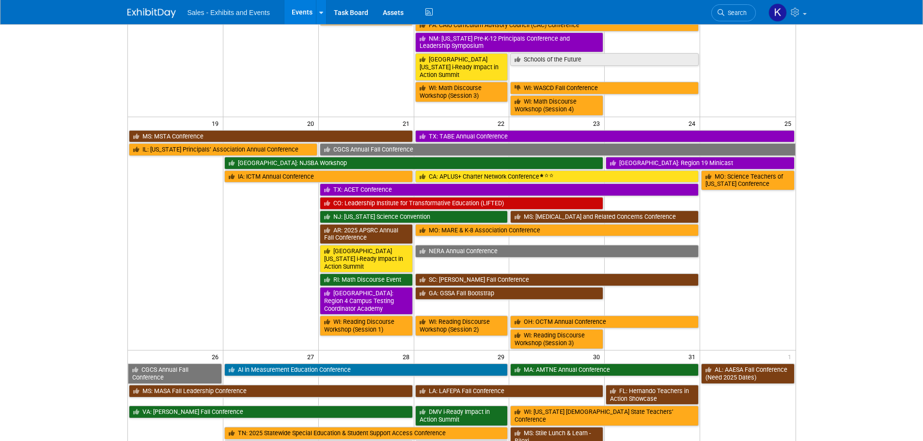
scroll to position [533, 0]
